Goal: Task Accomplishment & Management: Use online tool/utility

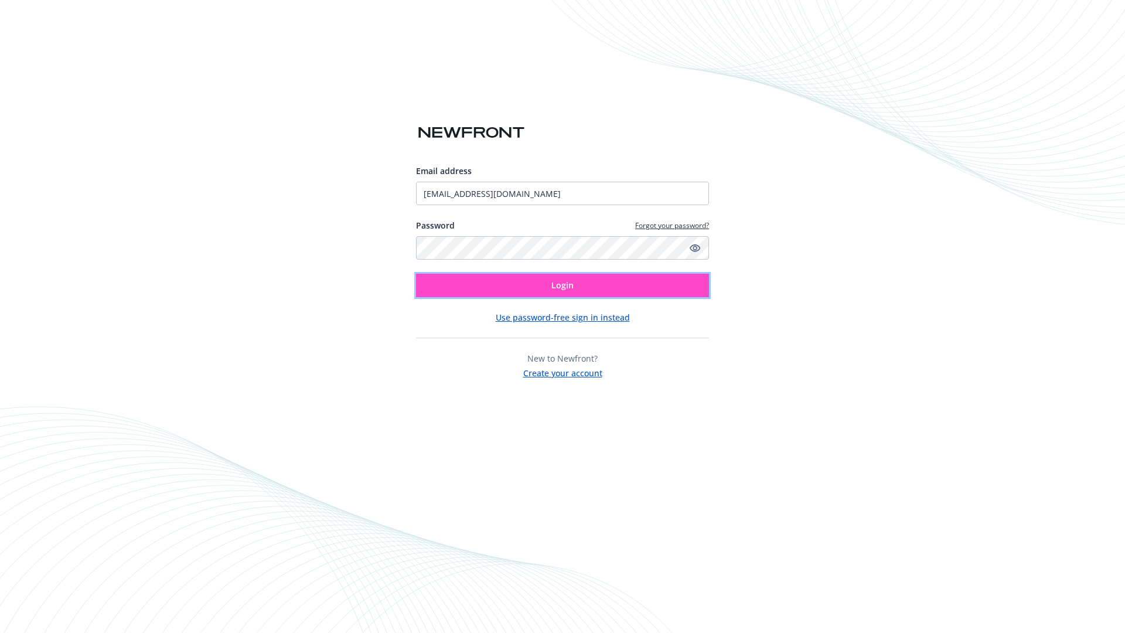
click at [563, 285] on span "Login" at bounding box center [563, 285] width 22 height 11
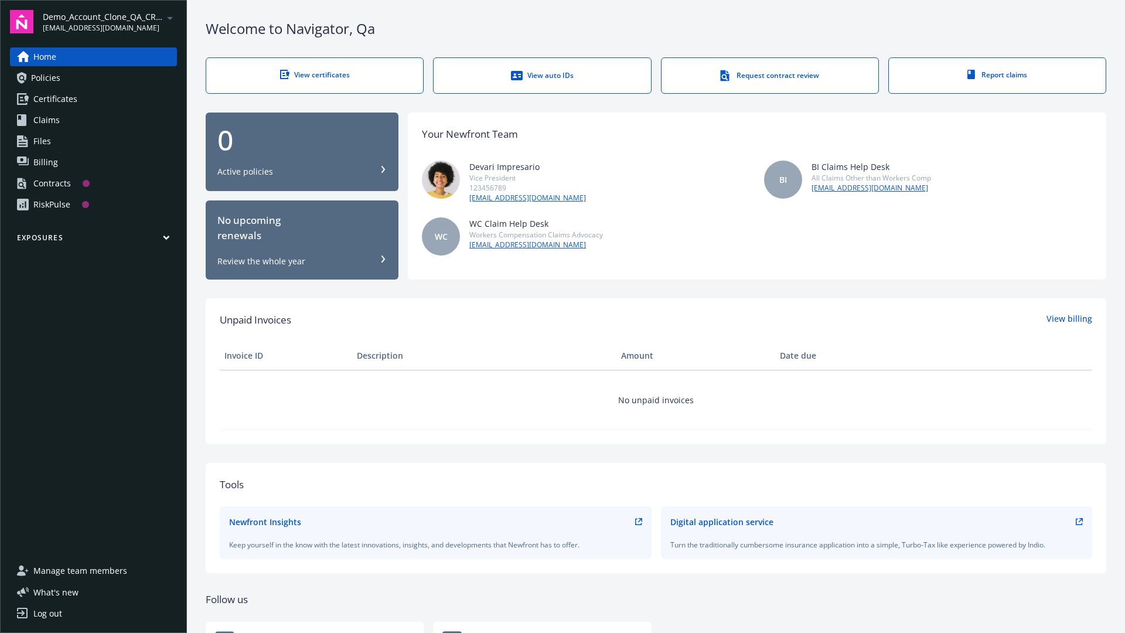
click at [110, 22] on span "Demo_Account_Clone_QA_CR_Tests_Prospect" at bounding box center [103, 17] width 120 height 12
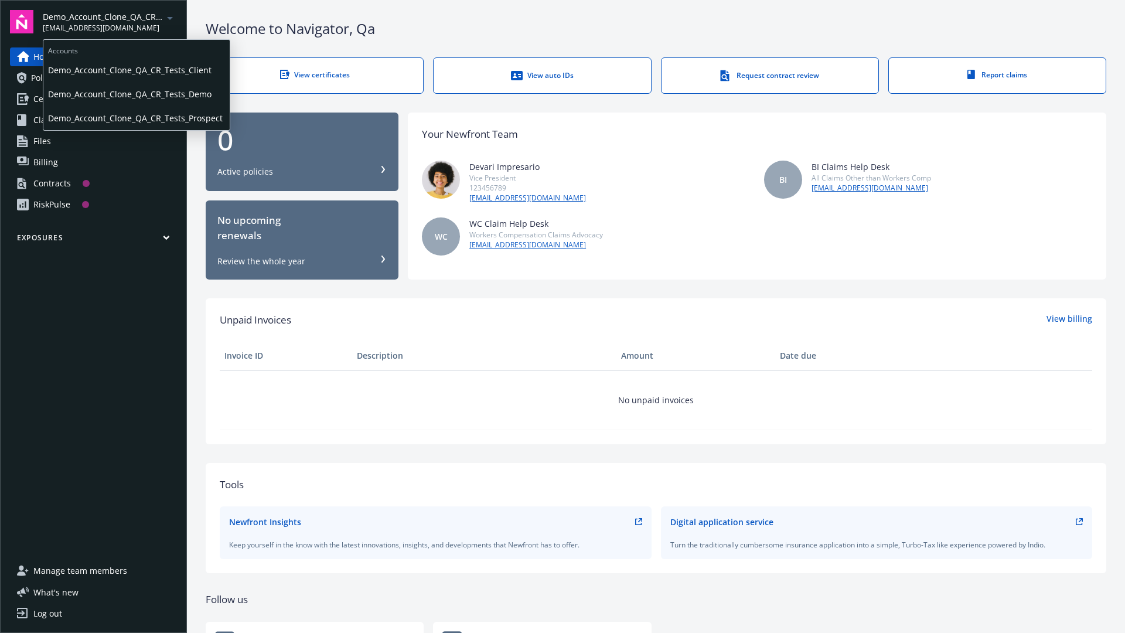
click at [135, 70] on span "Demo_Account_Clone_QA_CR_Tests_Client" at bounding box center [136, 70] width 177 height 24
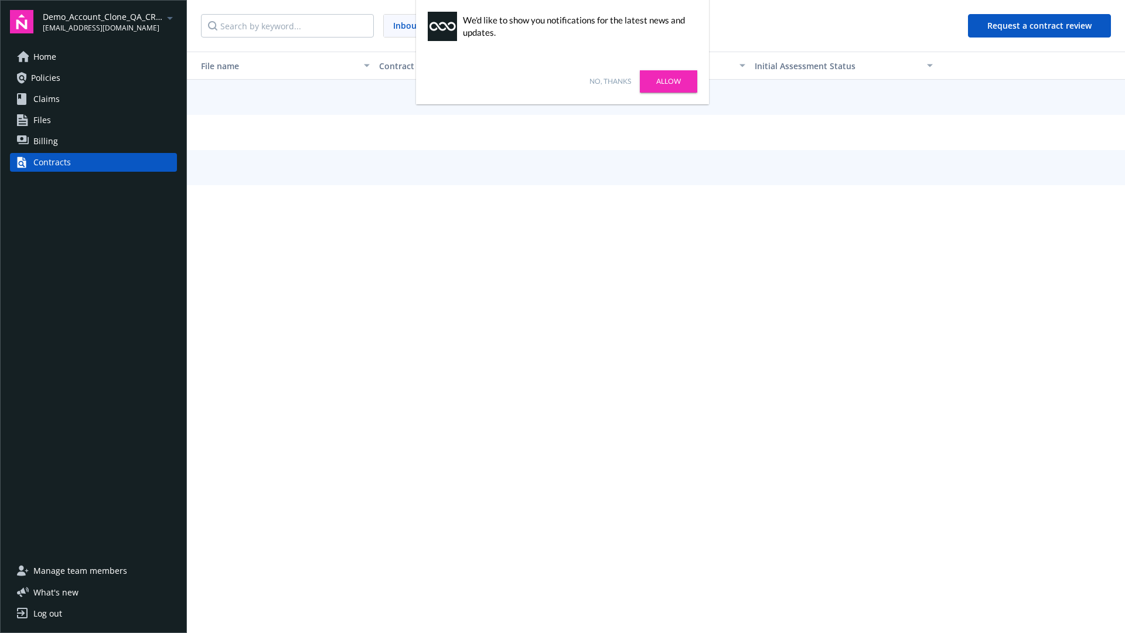
click at [610, 81] on link "No, thanks" at bounding box center [611, 81] width 42 height 11
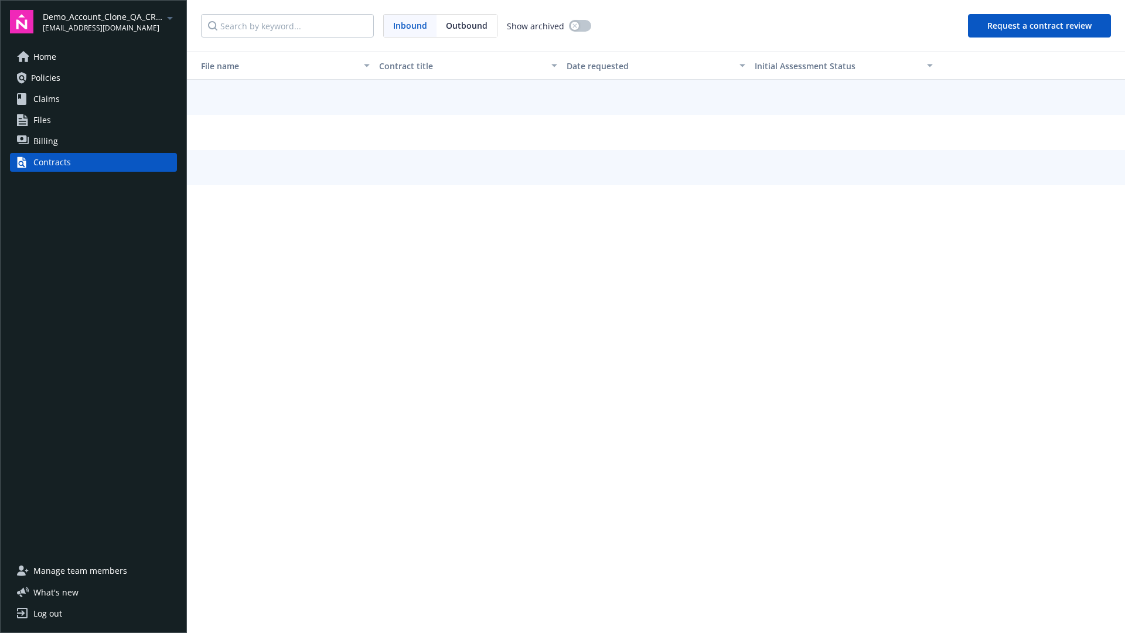
click at [1040, 26] on button "Request a contract review" at bounding box center [1039, 25] width 143 height 23
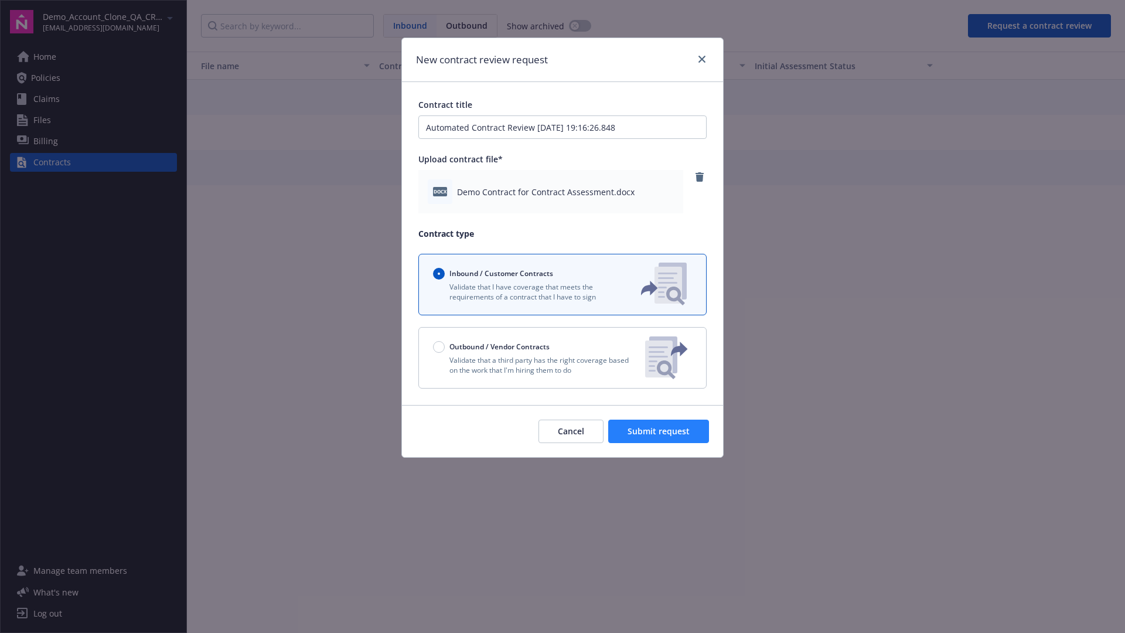
type input "Automated Contract Review 08-19-2025 19:16:26.848"
click at [659, 431] on span "Submit request" at bounding box center [659, 430] width 62 height 11
